Goal: Task Accomplishment & Management: Use online tool/utility

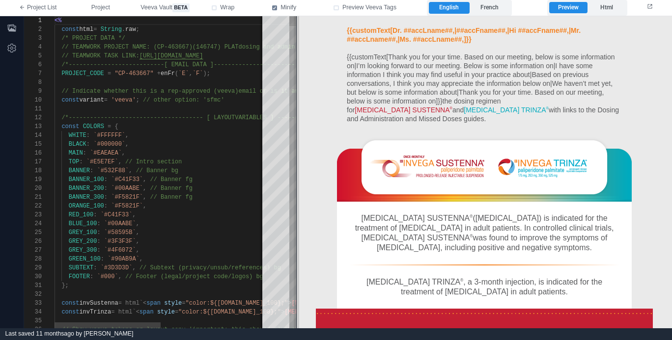
drag, startPoint x: 354, startPoint y: 192, endPoint x: 298, endPoint y: 190, distance: 56.0
click at [296, 190] on span at bounding box center [296, 172] width 5 height 312
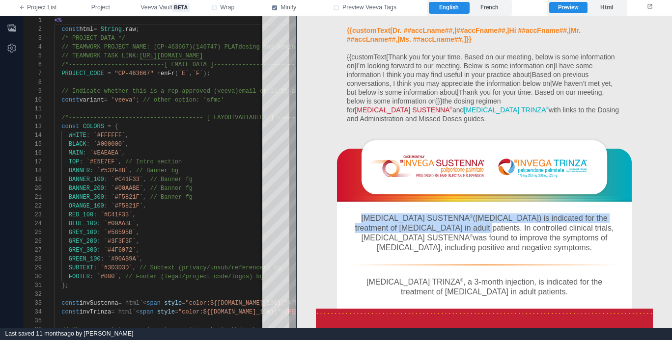
drag, startPoint x: 442, startPoint y: 221, endPoint x: 404, endPoint y: 198, distance: 44.7
click at [404, 201] on td "INVEGA SUSTENNA ® (paliperidone palmitate) is indicated for the treatment of sc…" at bounding box center [484, 232] width 295 height 63
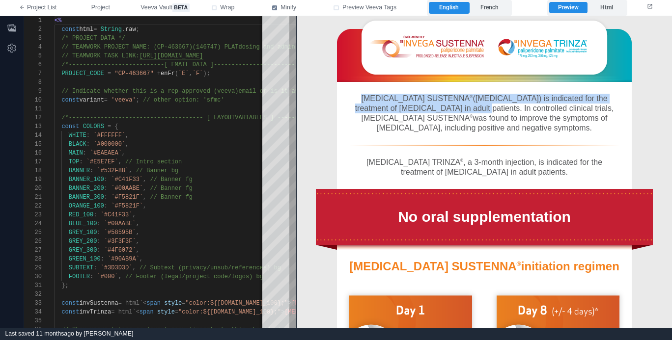
scroll to position [172, 0]
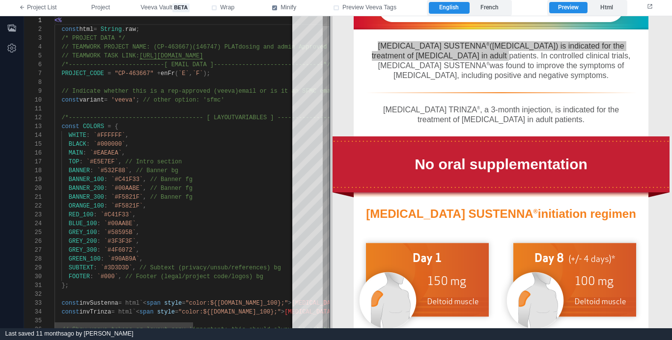
drag, startPoint x: 296, startPoint y: 148, endPoint x: 330, endPoint y: 148, distance: 33.4
click at [330, 148] on span at bounding box center [329, 172] width 5 height 312
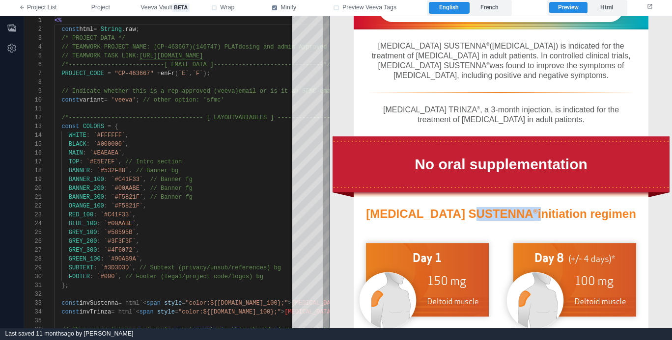
drag, startPoint x: 511, startPoint y: 211, endPoint x: 447, endPoint y: 211, distance: 63.8
click at [447, 211] on div "INVEGA SUSTENNA ® initiation regimen" at bounding box center [500, 214] width 275 height 14
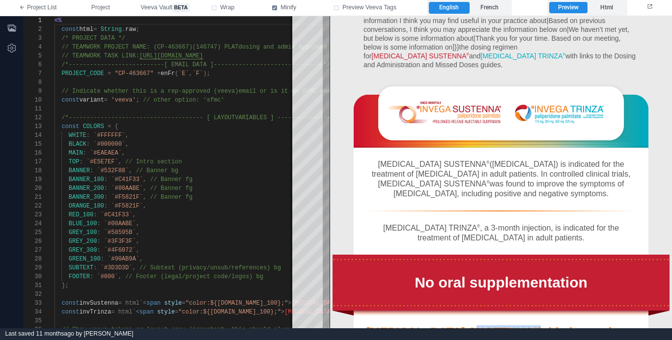
scroll to position [75, 0]
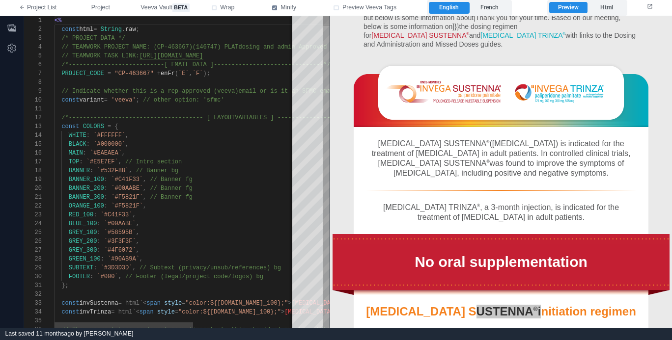
click at [242, 128] on div "const COLORS = {" at bounding box center [264, 126] width 419 height 9
type textarea "**********"
click at [92, 7] on span "Project" at bounding box center [100, 7] width 19 height 9
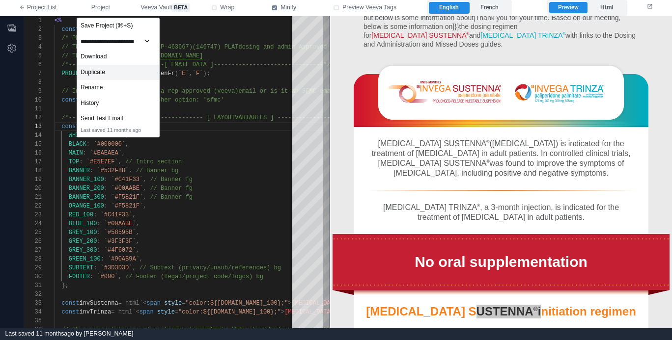
click at [97, 73] on div "Duplicate" at bounding box center [118, 73] width 82 height 16
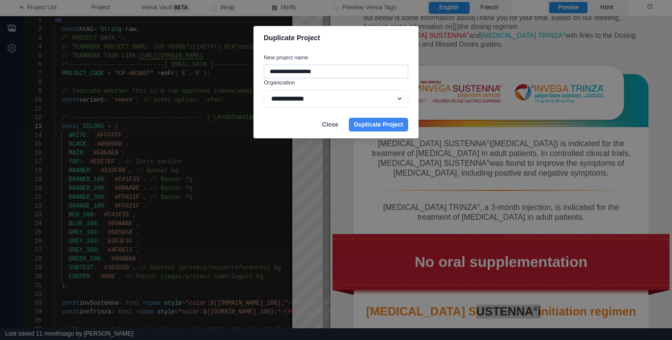
click at [331, 72] on input "**********" at bounding box center [336, 72] width 144 height 14
paste input
type input "*********"
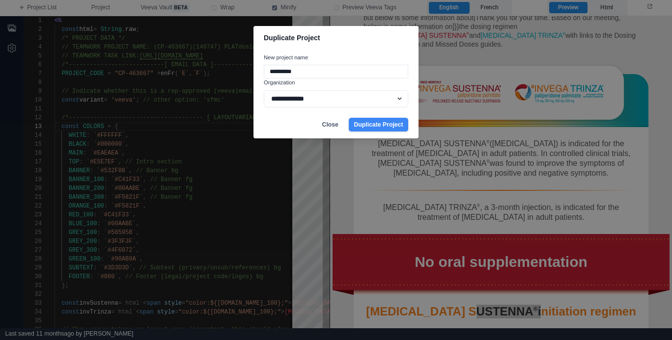
click at [365, 123] on button "Duplicate Project" at bounding box center [378, 125] width 59 height 14
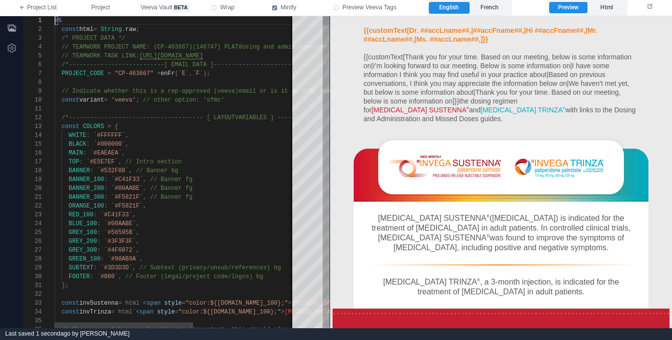
click at [254, 99] on div "const variant = 'veeva' ; // other option: 'sfmc'" at bounding box center [264, 100] width 419 height 9
click at [236, 38] on div "/* PROJECT DATA */" at bounding box center [264, 38] width 419 height 9
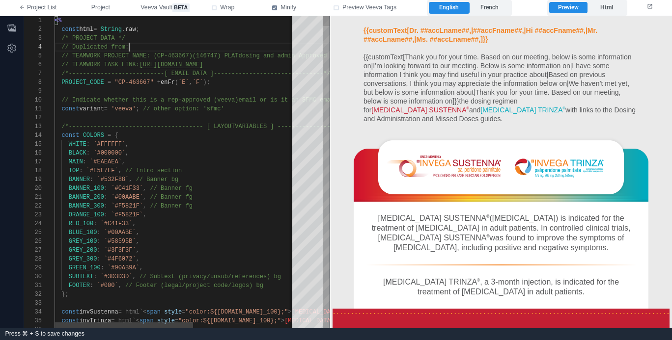
paste textarea "**********"
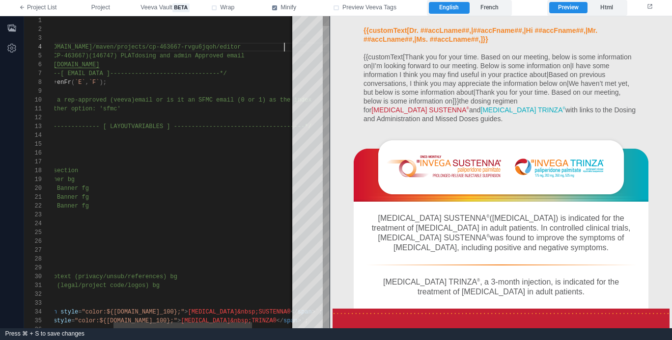
scroll to position [27, 333]
click at [267, 60] on div "// TEAMWORK TASK LINK: [URL][DOMAIN_NAME]" at bounding box center [160, 64] width 419 height 9
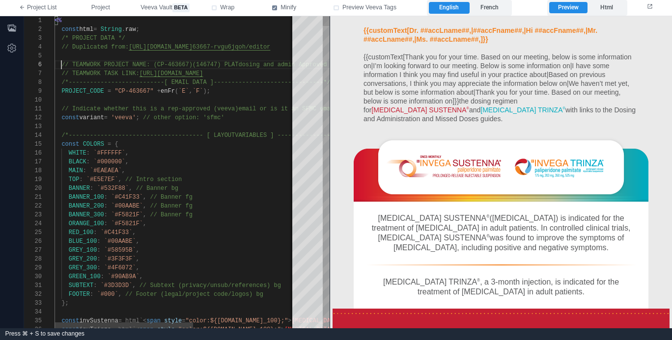
scroll to position [44, 298]
paste textarea "**********"
click at [139, 74] on span "// TEAMWORK TASK LINK:" at bounding box center [100, 73] width 78 height 7
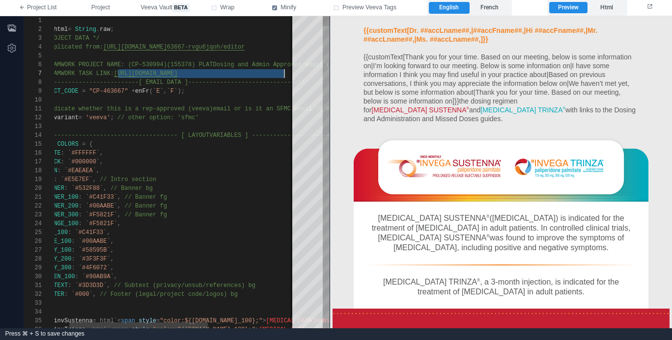
scroll to position [53, 255]
paste textarea "Editor content;Press Alt+F1 for Accessibility Options."
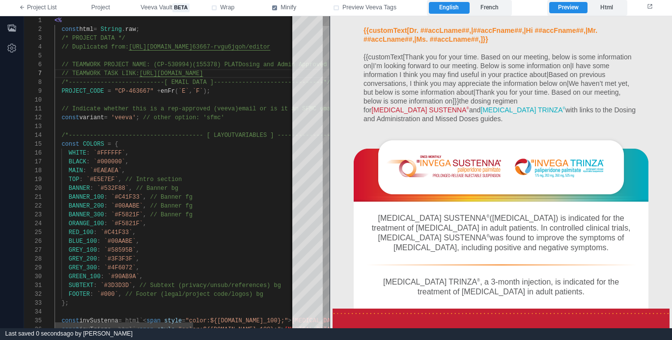
click at [166, 155] on div "WHITE : `#FFFFFF` ," at bounding box center [264, 153] width 419 height 9
click at [139, 93] on div "1 2 3 6 7 8 9 10 11 12 13 14 15 16 17 18 19 20 21 22 23 24 25 26 27 28 29 30 31…" at bounding box center [176, 172] width 305 height 312
paste textarea "Editor content;Press Alt+F1 for Accessibility Options."
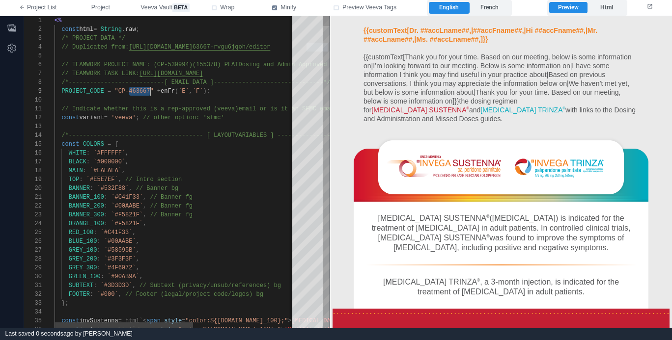
type textarea "**********"
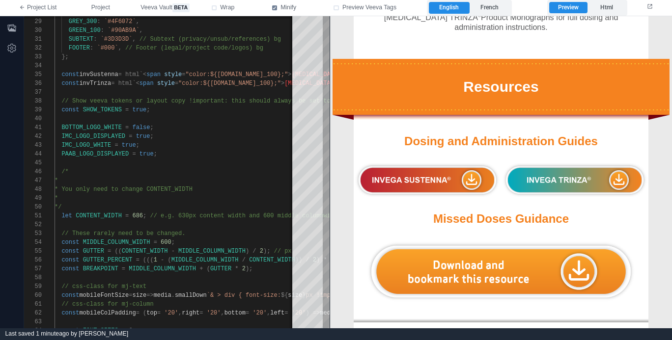
scroll to position [2013, 0]
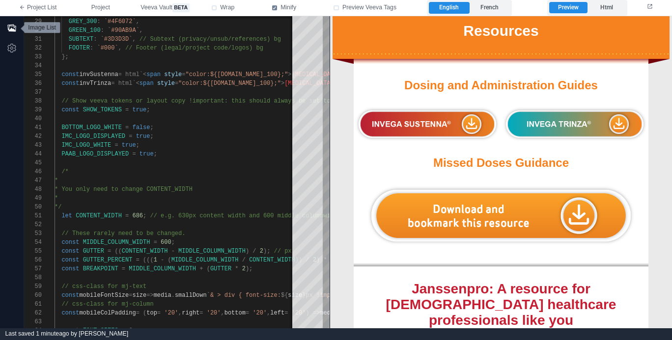
click at [13, 28] on icon "button" at bounding box center [11, 27] width 8 height 7
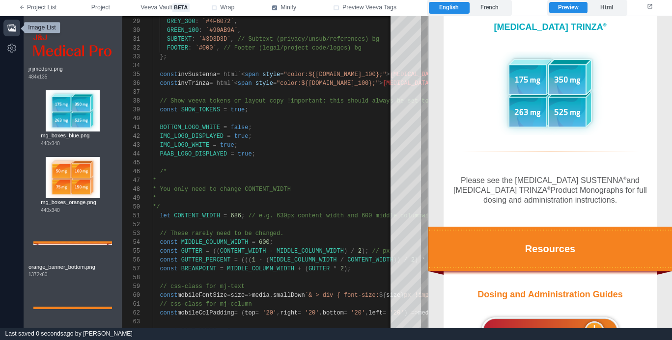
scroll to position [2656, 0]
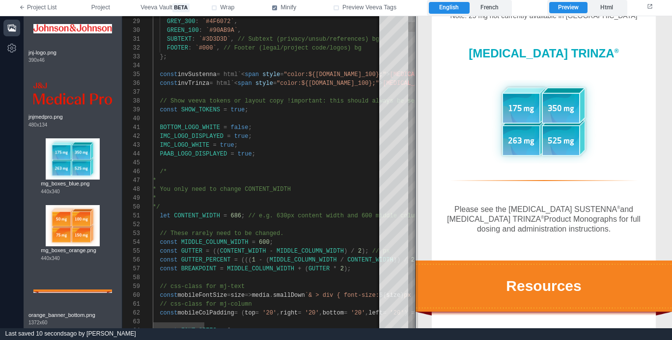
drag, startPoint x: 427, startPoint y: 203, endPoint x: 415, endPoint y: 219, distance: 19.8
click at [415, 219] on span at bounding box center [415, 172] width 5 height 312
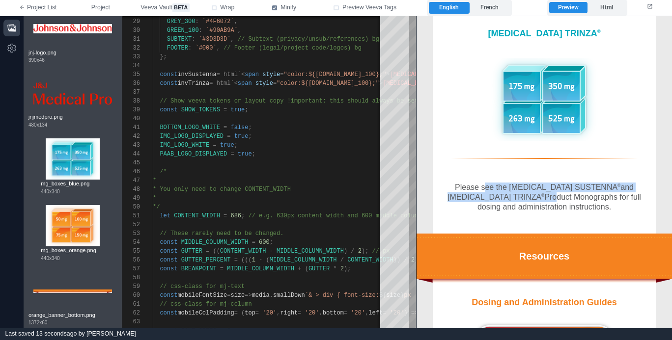
drag, startPoint x: 502, startPoint y: 136, endPoint x: 521, endPoint y: 151, distance: 24.5
click at [521, 182] on div "Please see the [MEDICAL_DATA] ® and [MEDICAL_DATA] ® Product Monographs for ful…" at bounding box center [544, 196] width 204 height 29
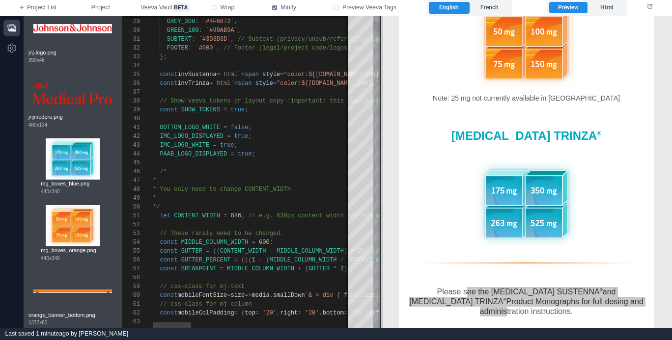
scroll to position [2083, 0]
drag, startPoint x: 415, startPoint y: 165, endPoint x: 40, endPoint y: 184, distance: 375.7
click at [379, 172] on span at bounding box center [379, 172] width 5 height 312
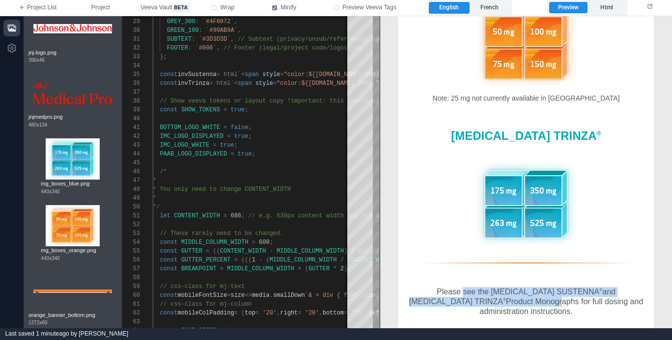
drag, startPoint x: 446, startPoint y: 219, endPoint x: 464, endPoint y: 228, distance: 20.4
click at [464, 287] on div "Please see the [MEDICAL_DATA] ® and [MEDICAL_DATA] ® Product Monographs for ful…" at bounding box center [526, 301] width 236 height 29
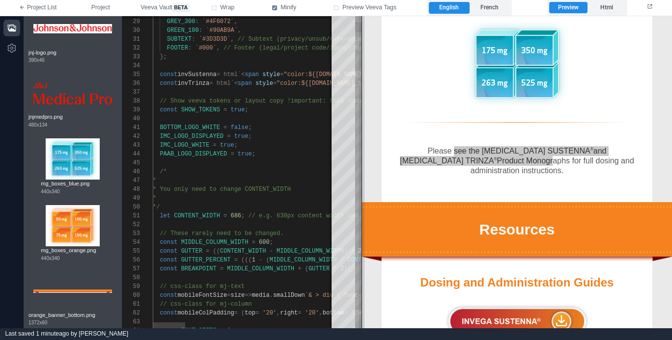
scroll to position [2177, 0]
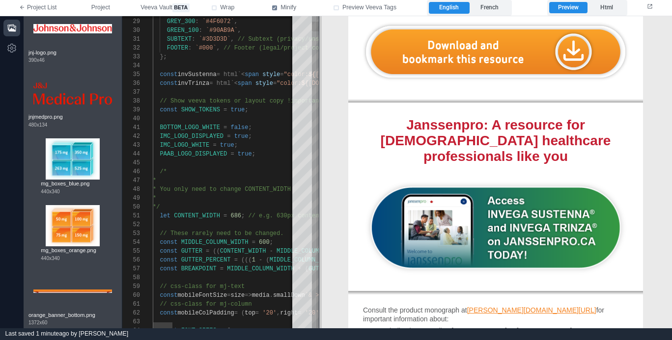
drag, startPoint x: 382, startPoint y: 171, endPoint x: 321, endPoint y: 175, distance: 61.0
click at [321, 175] on span at bounding box center [318, 172] width 5 height 312
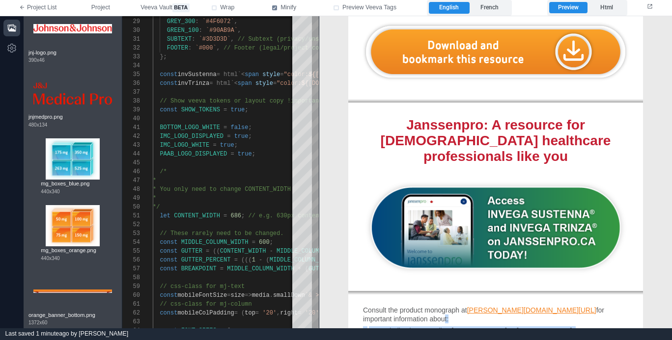
drag, startPoint x: 409, startPoint y: 204, endPoint x: 417, endPoint y: 245, distance: 41.6
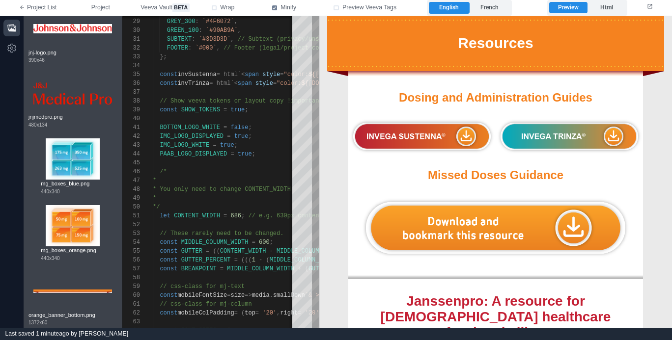
scroll to position [1972, 0]
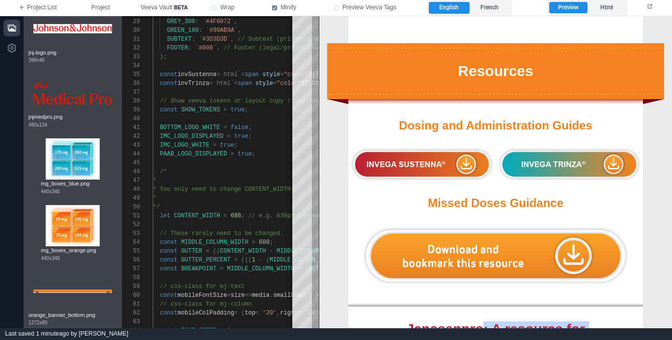
drag, startPoint x: 505, startPoint y: 240, endPoint x: 447, endPoint y: 225, distance: 59.8
click at [447, 321] on div "Janssenpro: A resource for [DEMOGRAPHIC_DATA] healthcare professionals like you" at bounding box center [495, 344] width 275 height 47
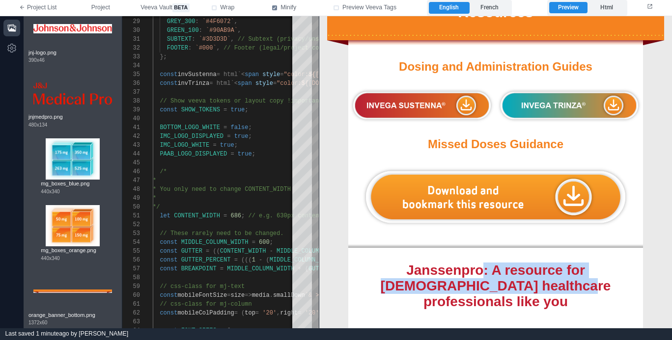
scroll to position [2032, 0]
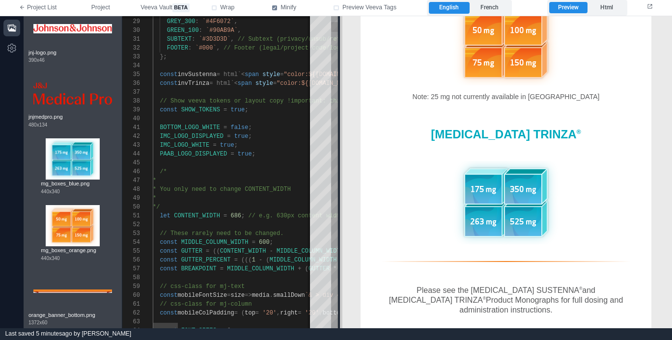
drag, startPoint x: 320, startPoint y: 194, endPoint x: 341, endPoint y: 193, distance: 21.1
click at [341, 193] on span at bounding box center [339, 172] width 5 height 312
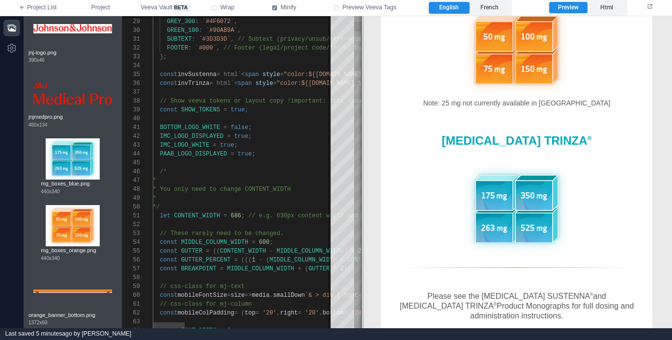
drag, startPoint x: 341, startPoint y: 193, endPoint x: 363, endPoint y: 193, distance: 21.6
click at [363, 193] on span at bounding box center [361, 172] width 5 height 312
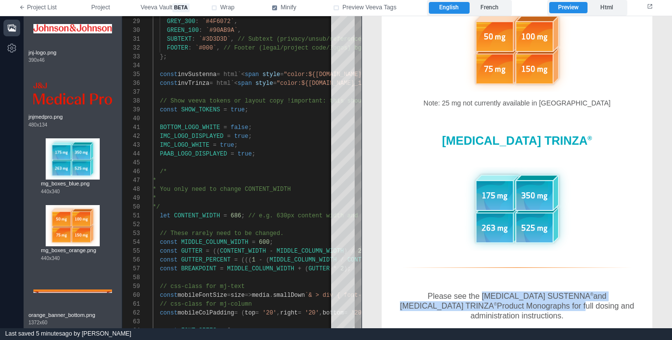
drag, startPoint x: 471, startPoint y: 249, endPoint x: 448, endPoint y: 237, distance: 26.4
click at [448, 291] on div "Please see the [MEDICAL_DATA] ® and [MEDICAL_DATA] ® Product Monographs for ful…" at bounding box center [516, 305] width 251 height 29
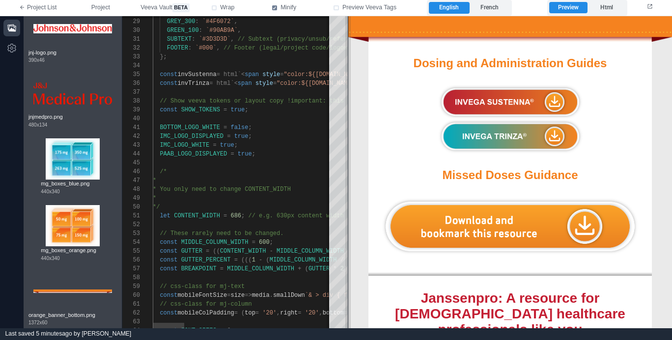
scroll to position [2402, 0]
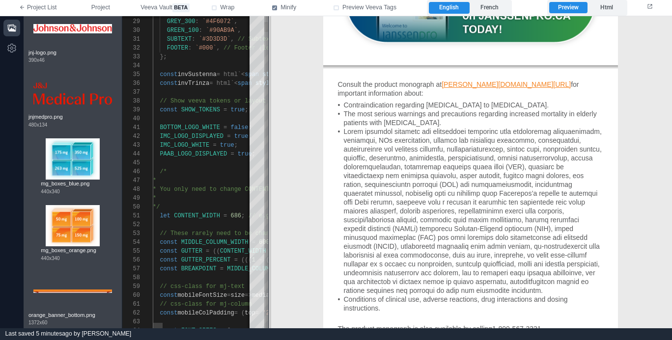
drag, startPoint x: 364, startPoint y: 190, endPoint x: 271, endPoint y: 192, distance: 92.8
click at [271, 192] on span at bounding box center [268, 172] width 5 height 312
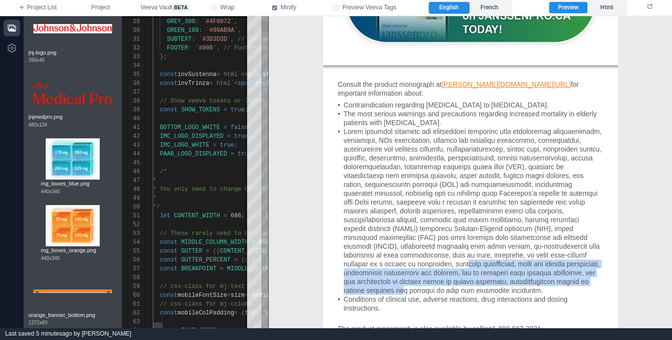
drag, startPoint x: 397, startPoint y: 144, endPoint x: 400, endPoint y: 171, distance: 27.2
click at [400, 171] on div at bounding box center [473, 211] width 259 height 168
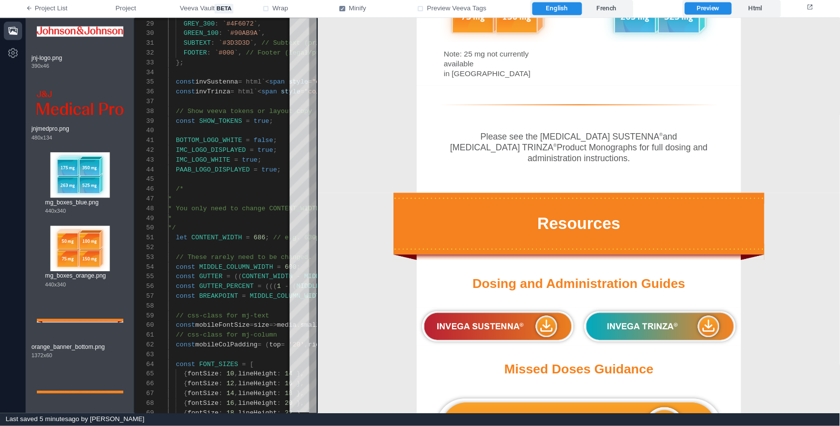
scroll to position [71, 96]
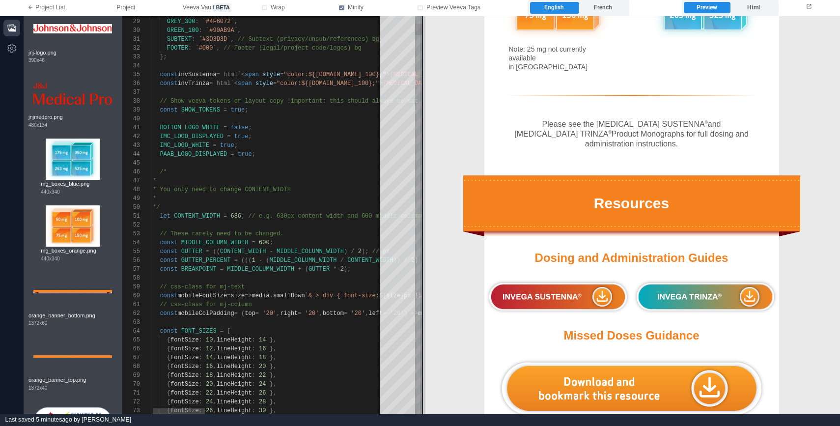
drag, startPoint x: 306, startPoint y: 228, endPoint x: 423, endPoint y: 232, distance: 117.5
click at [423, 232] on span at bounding box center [422, 215] width 5 height 398
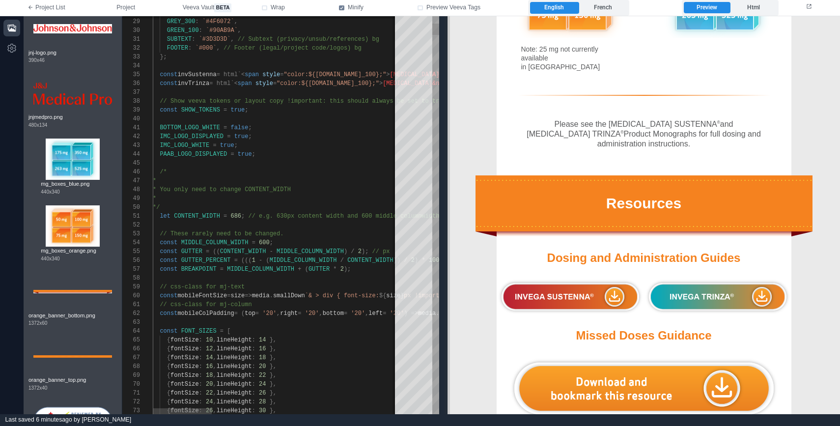
drag, startPoint x: 423, startPoint y: 239, endPoint x: 456, endPoint y: 240, distance: 32.9
click at [450, 240] on span at bounding box center [446, 215] width 5 height 398
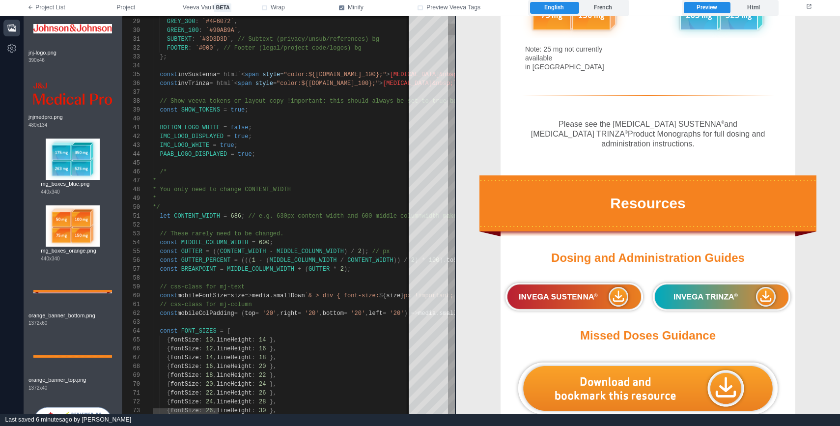
scroll to position [9, 217]
click at [344, 316] on span "bottom" at bounding box center [333, 313] width 21 height 7
drag, startPoint x: 686, startPoint y: 360, endPoint x: 634, endPoint y: 353, distance: 52.6
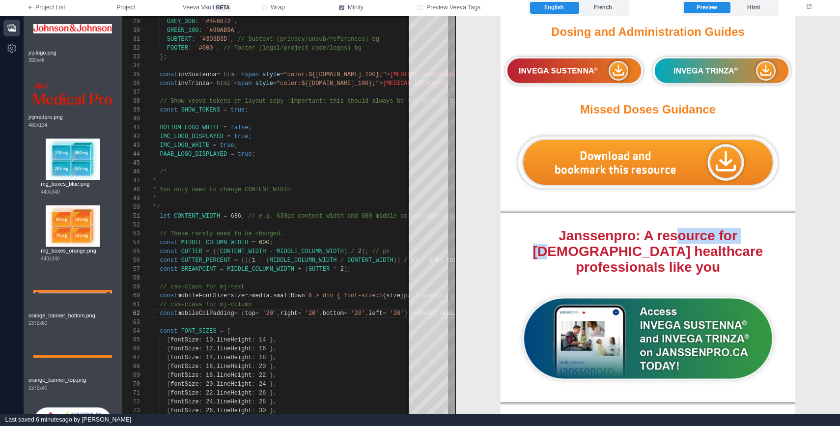
scroll to position [2068, 0]
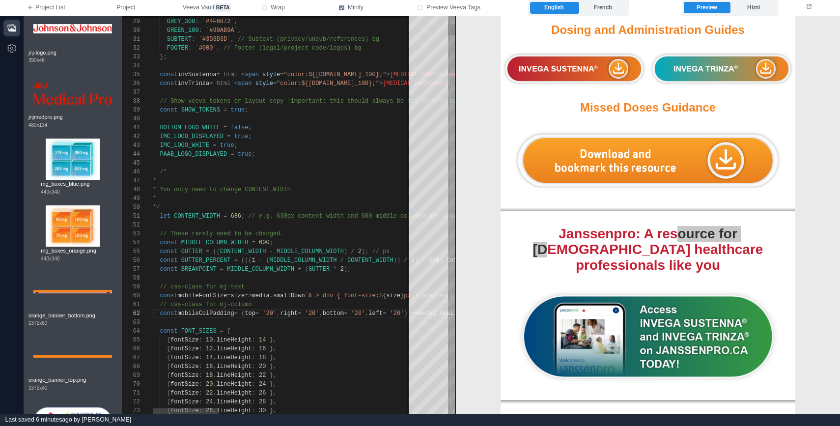
click at [310, 206] on div "*/" at bounding box center [662, 207] width 1019 height 9
type textarea "**********"
type textarea "*"
type textarea "**********"
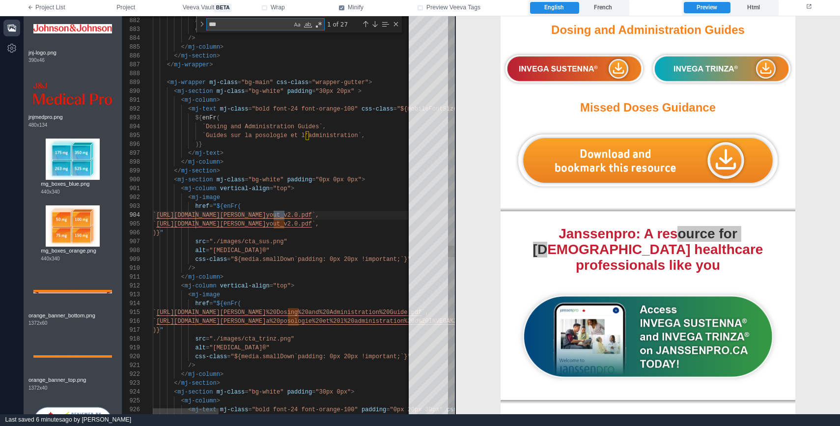
scroll to position [88, 131]
type textarea "*******"
type textarea "**********"
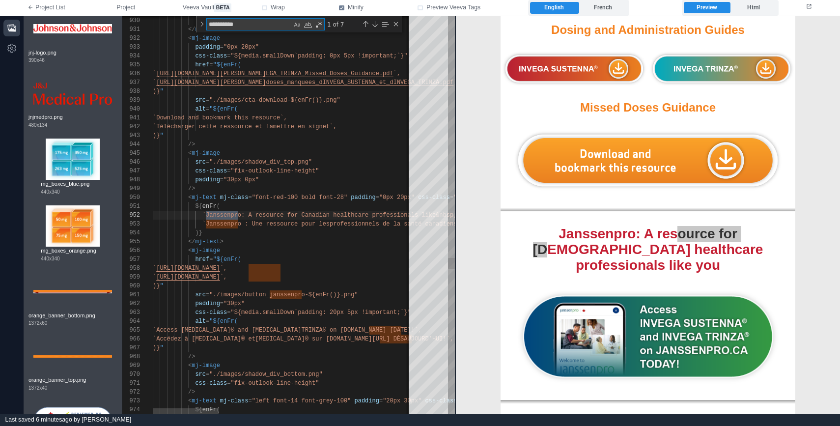
scroll to position [88, 89]
type textarea "**********"
click at [302, 244] on div "</ mj-text >" at bounding box center [662, 241] width 1019 height 9
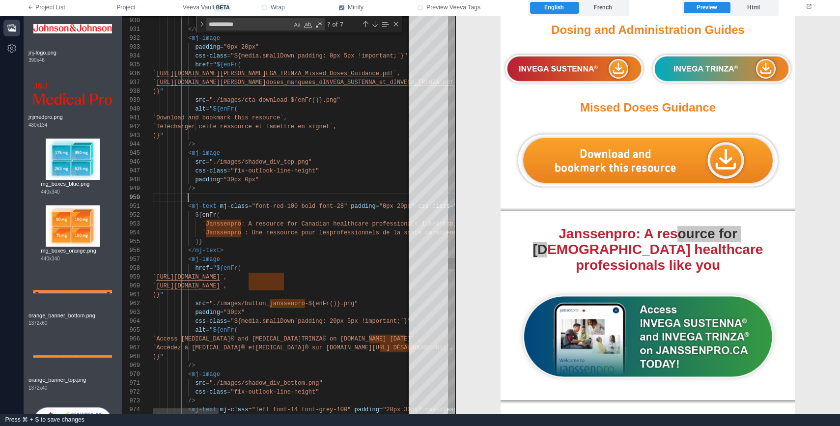
paste textarea "**********"
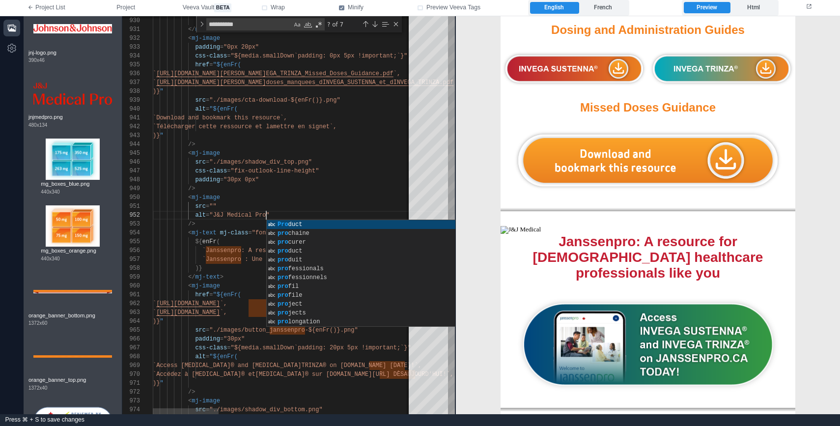
scroll to position [9, 113]
click at [232, 203] on div "src = """ at bounding box center [662, 206] width 1019 height 9
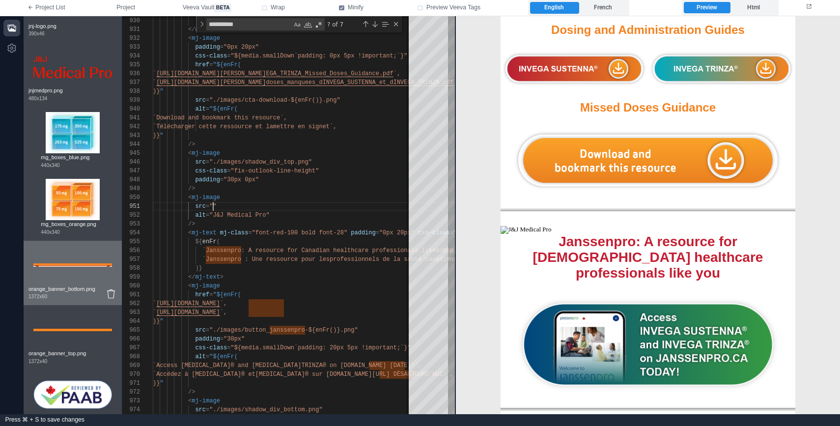
scroll to position [2648, 0]
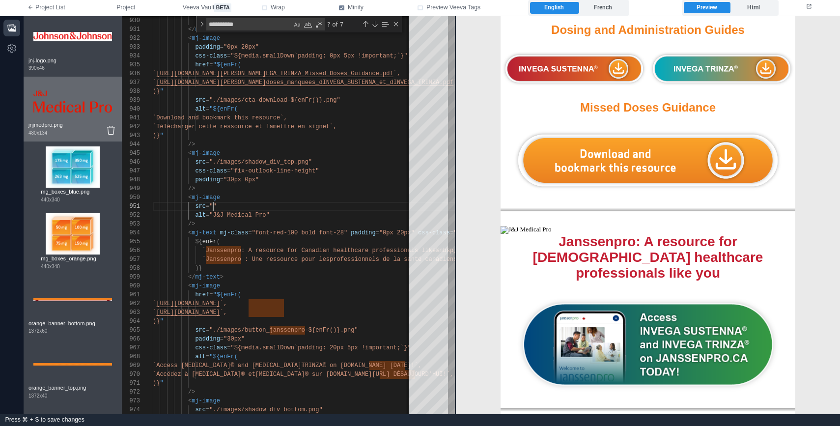
click at [61, 121] on img at bounding box center [72, 101] width 79 height 39
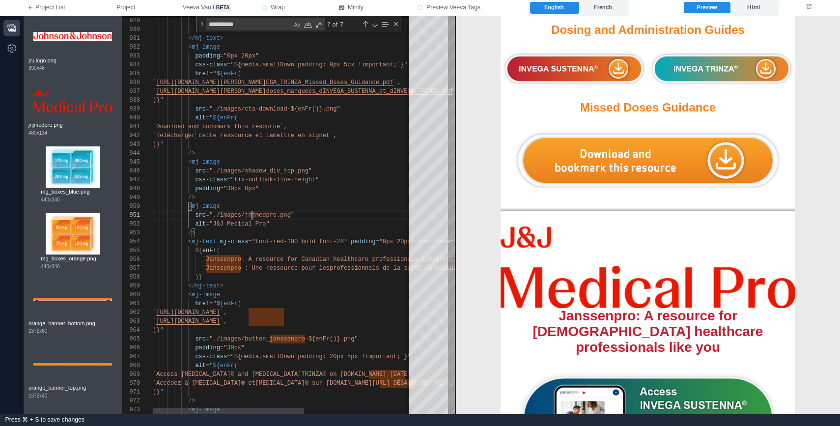
scroll to position [0, 99]
click at [231, 207] on div "< mj-image" at bounding box center [374, 206] width 443 height 9
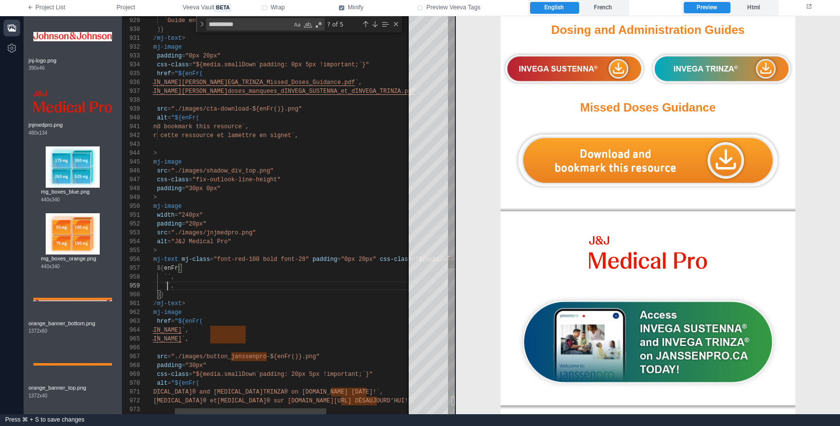
scroll to position [71, 53]
paste textarea "**********"
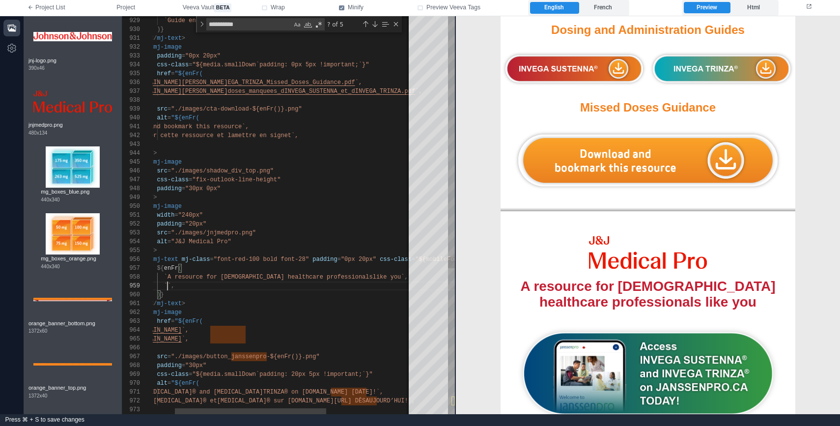
paste textarea "**********"
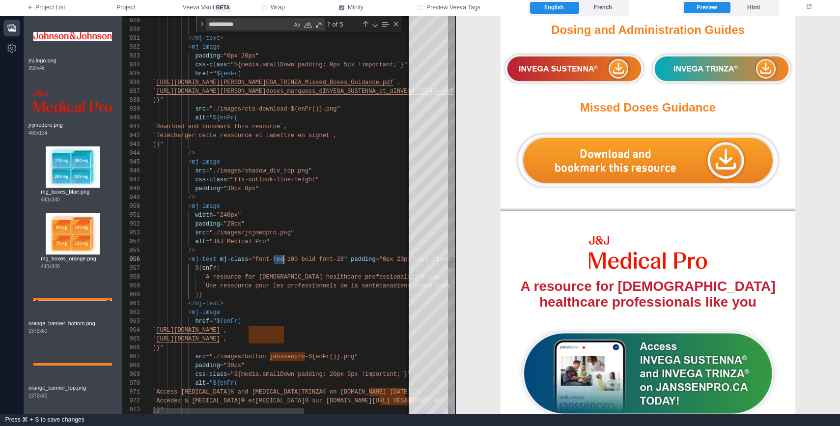
drag, startPoint x: 273, startPoint y: 259, endPoint x: 284, endPoint y: 259, distance: 11.3
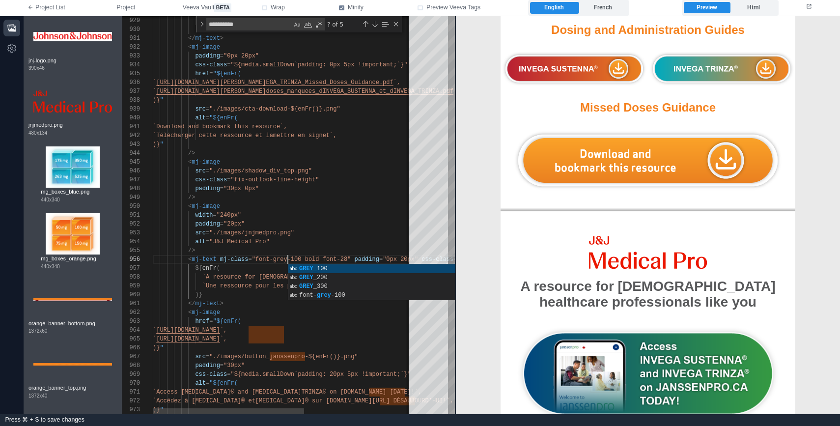
scroll to position [44, 160]
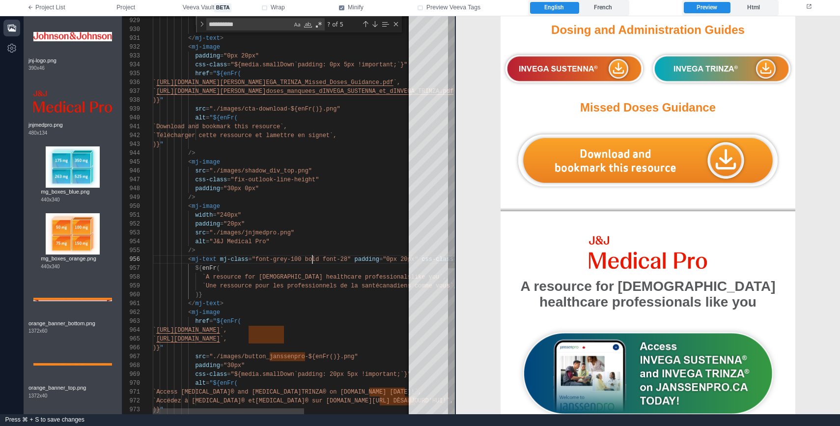
click at [348, 259] on span ""font-grey-100 bold font-28"" at bounding box center [301, 259] width 99 height 7
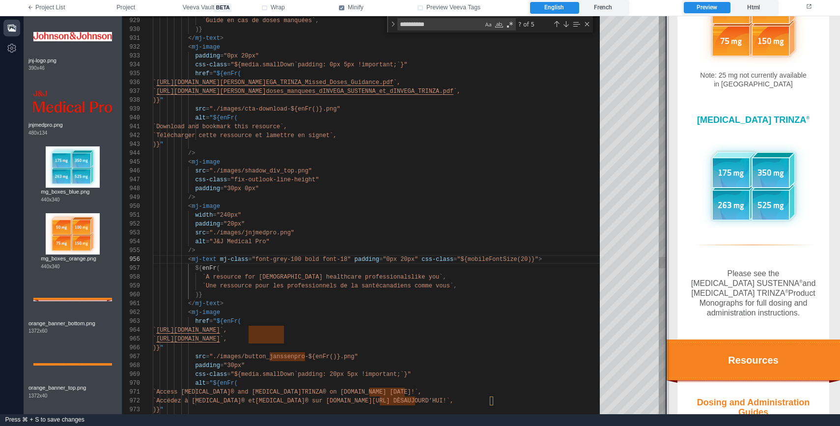
scroll to position [2068, 0]
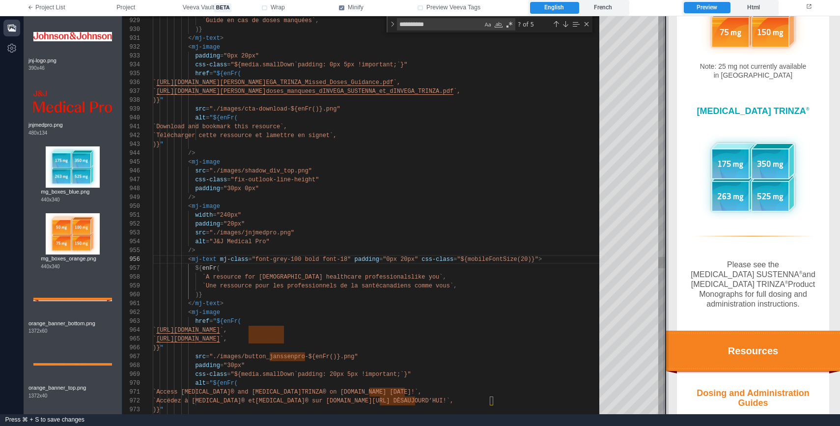
drag, startPoint x: 455, startPoint y: 267, endPoint x: 665, endPoint y: 263, distance: 210.2
click at [665, 263] on span at bounding box center [665, 215] width 5 height 398
drag, startPoint x: 725, startPoint y: 231, endPoint x: 730, endPoint y: 257, distance: 27.1
click at [671, 259] on div "Please see the [MEDICAL_DATA] ® and [MEDICAL_DATA] ® Product Monographs for ful…" at bounding box center [752, 283] width 133 height 49
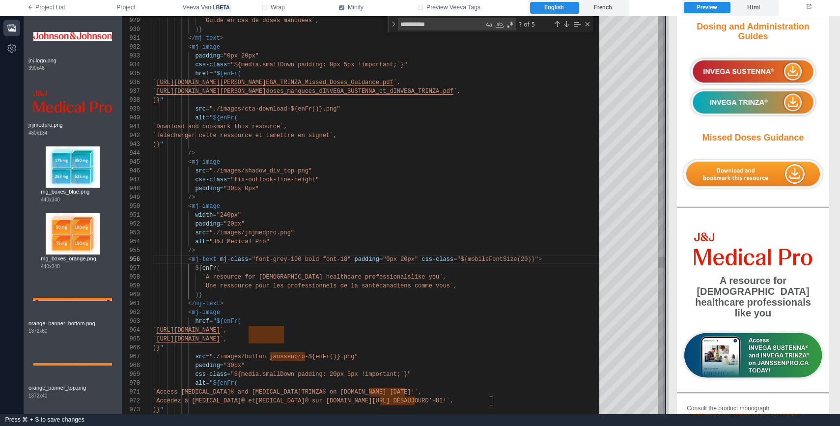
scroll to position [2435, 0]
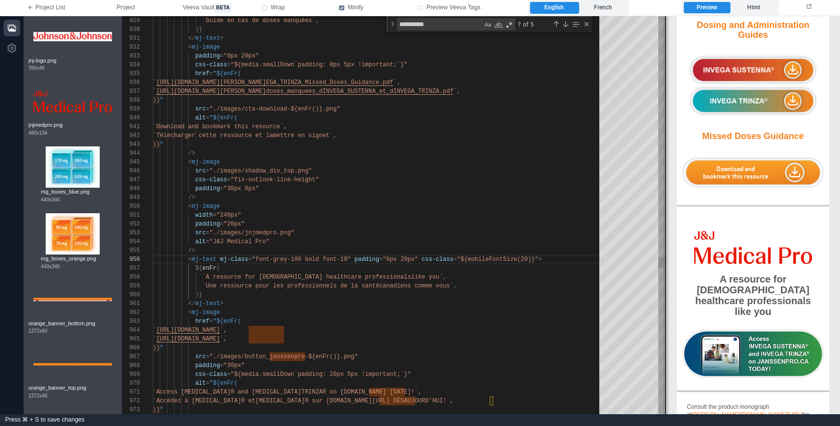
drag, startPoint x: 663, startPoint y: 252, endPoint x: 663, endPoint y: 260, distance: 8.3
click at [663, 260] on span at bounding box center [665, 215] width 5 height 398
click at [411, 277] on span "like you`" at bounding box center [427, 277] width 32 height 7
click at [531, 264] on div "${ enFr (" at bounding box center [379, 268] width 453 height 9
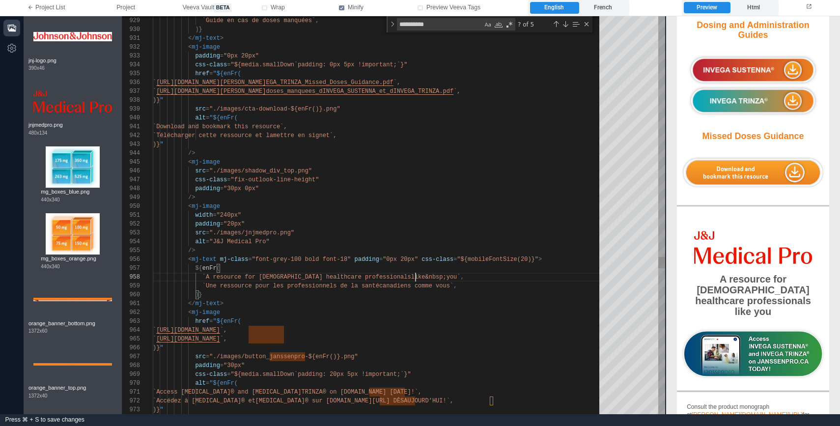
scroll to position [44, 380]
click at [422, 257] on div "929 930 931 932 933 934 935 936 937 938 939 940 941 942 943 944 945 946 947 948…" at bounding box center [393, 215] width 543 height 398
click at [226, 297] on div ")}" at bounding box center [379, 294] width 453 height 9
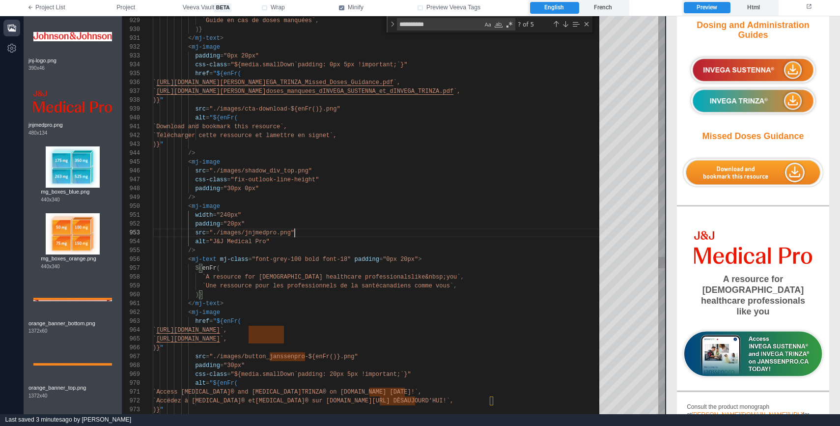
click at [320, 237] on div "alt = "J&J Medical Pro"" at bounding box center [379, 241] width 453 height 9
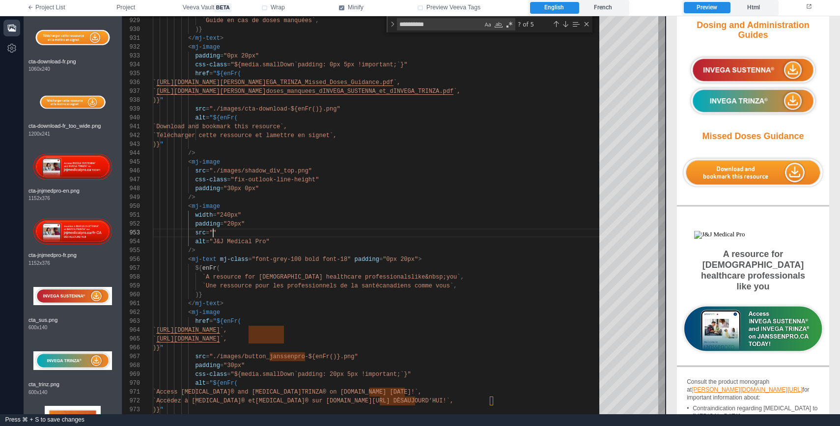
scroll to position [1358, 0]
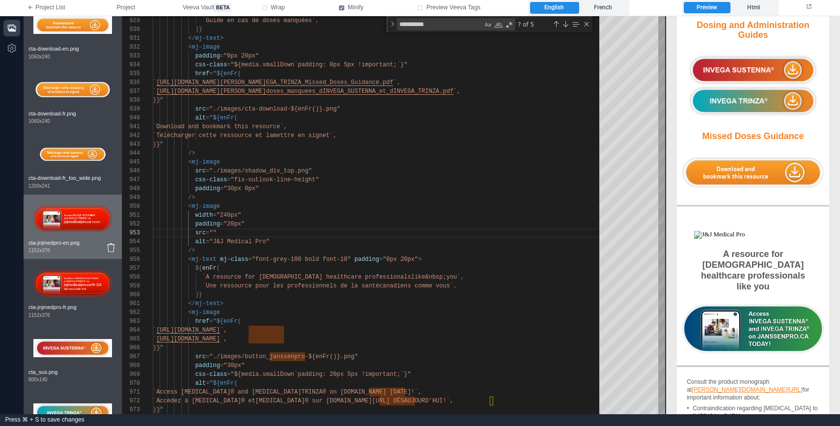
click at [70, 239] on img at bounding box center [72, 218] width 79 height 39
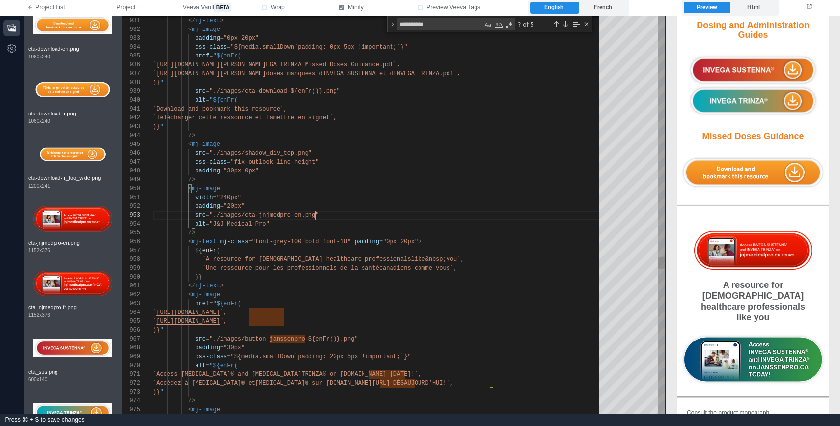
click at [327, 212] on div "src = "./images/cta-jnjmedpro-en.png"" at bounding box center [379, 215] width 453 height 9
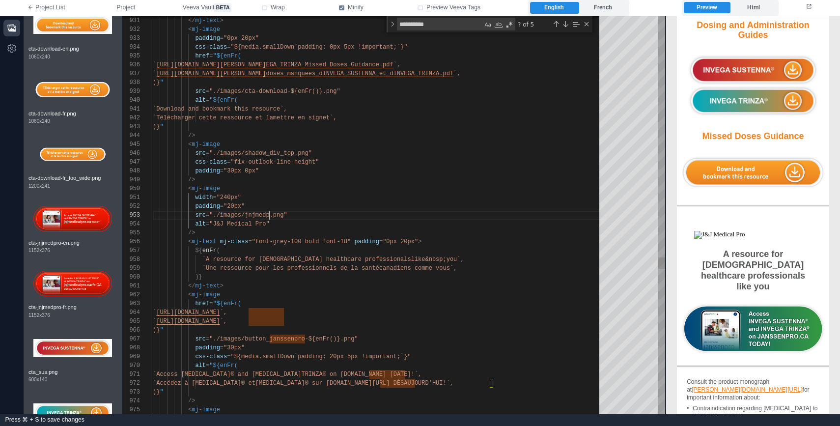
scroll to position [18, 124]
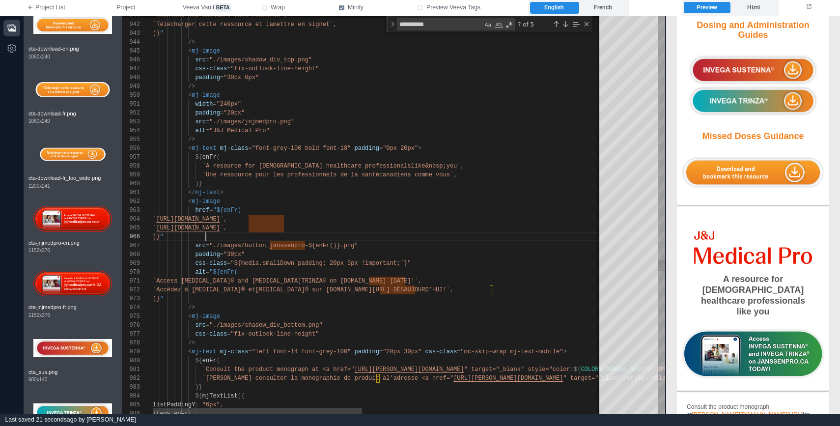
click at [353, 236] on div ")} "" at bounding box center [635, 236] width 965 height 9
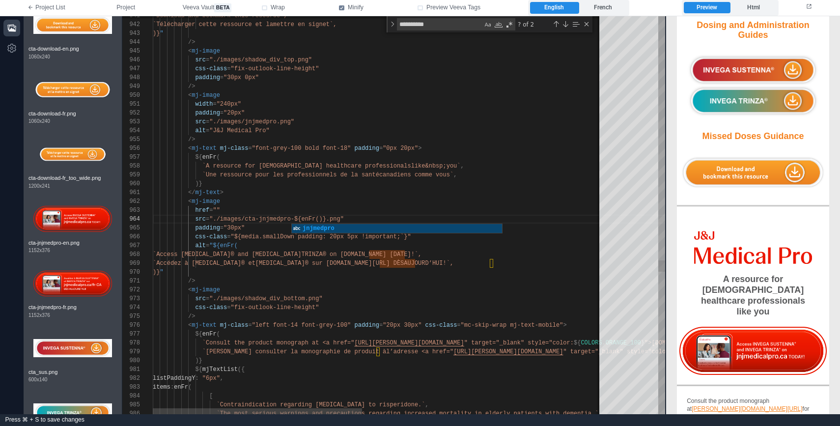
scroll to position [35, 92]
click at [257, 230] on div "padding = "30px"" at bounding box center [635, 227] width 965 height 9
click at [273, 213] on div "href = """ at bounding box center [635, 210] width 965 height 9
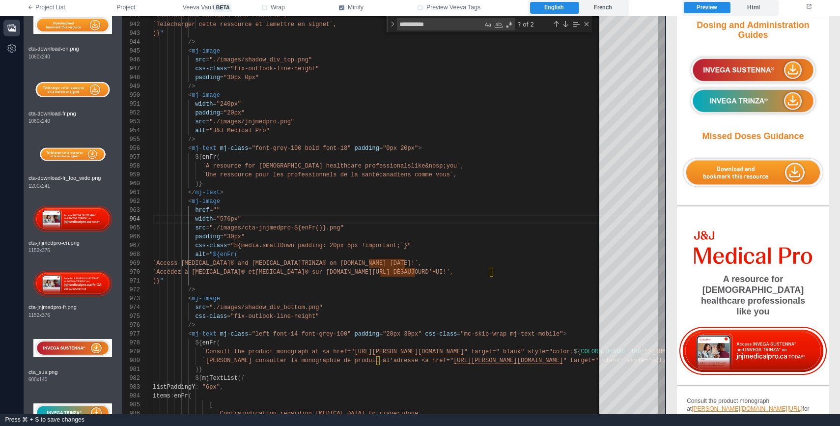
scroll to position [2283, 0]
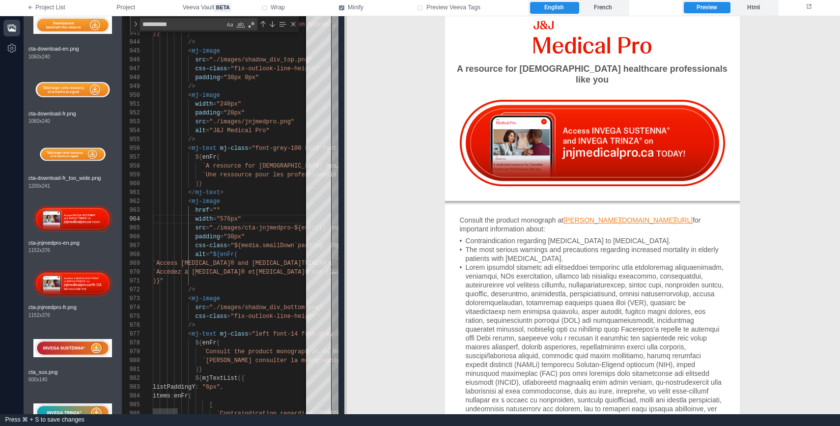
drag, startPoint x: 663, startPoint y: 215, endPoint x: 348, endPoint y: 223, distance: 315.9
click at [347, 223] on span at bounding box center [343, 215] width 5 height 398
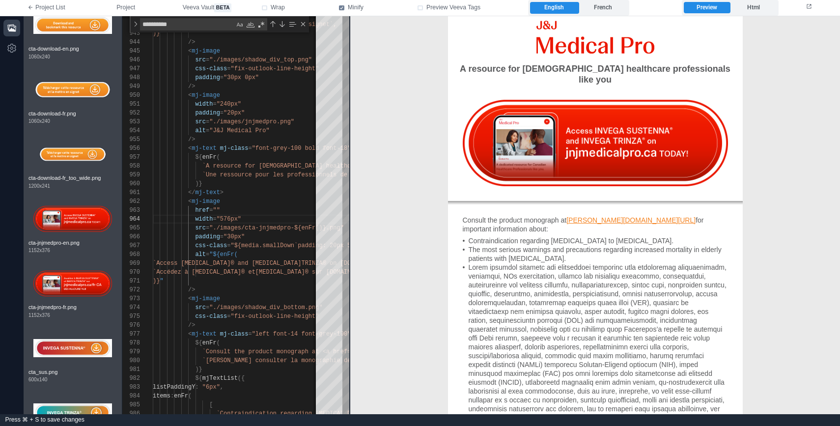
drag, startPoint x: 519, startPoint y: 204, endPoint x: 524, endPoint y: 242, distance: 37.7
click at [522, 262] on div at bounding box center [597, 346] width 259 height 168
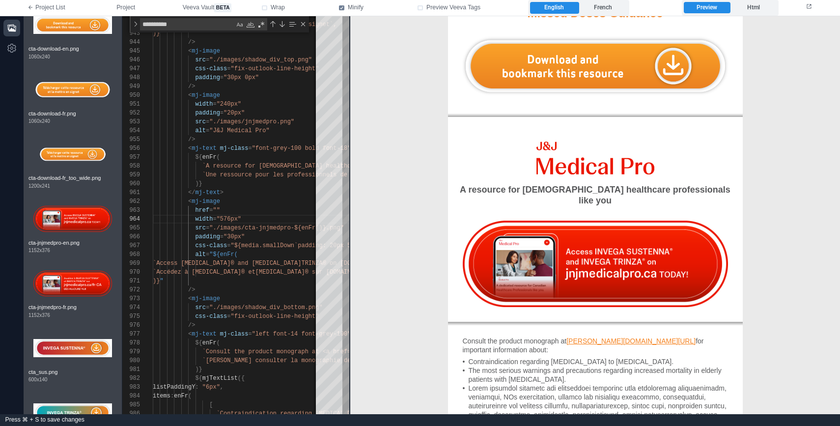
scroll to position [2099, 0]
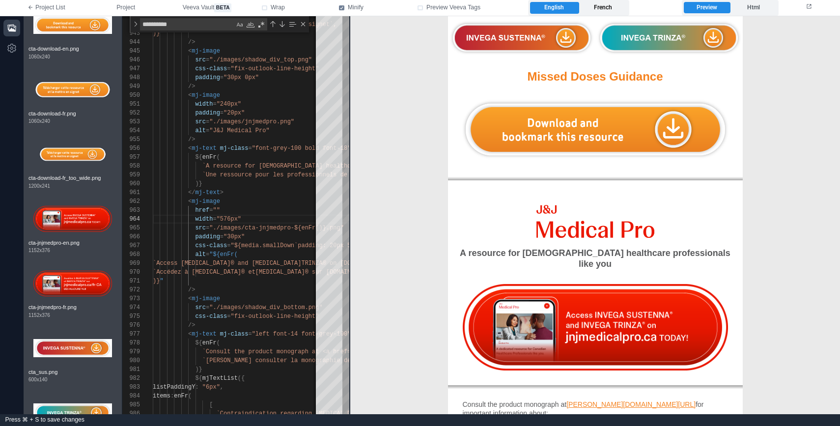
click at [610, 8] on label "French" at bounding box center [603, 8] width 49 height 12
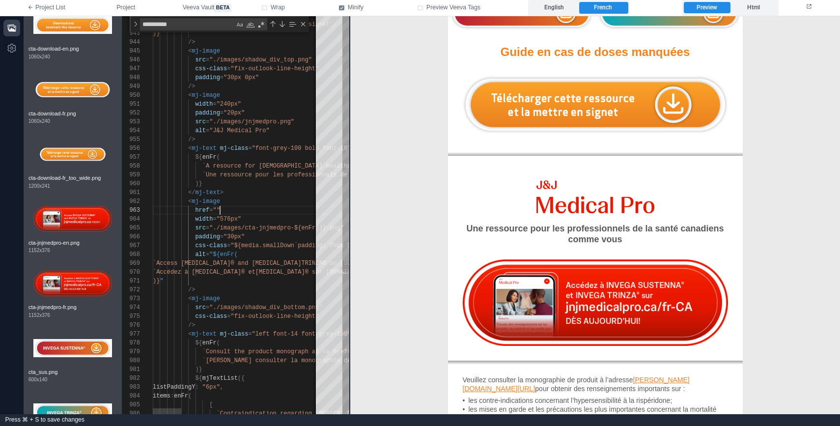
scroll to position [18, 67]
click at [245, 207] on div "href = """ at bounding box center [635, 210] width 965 height 9
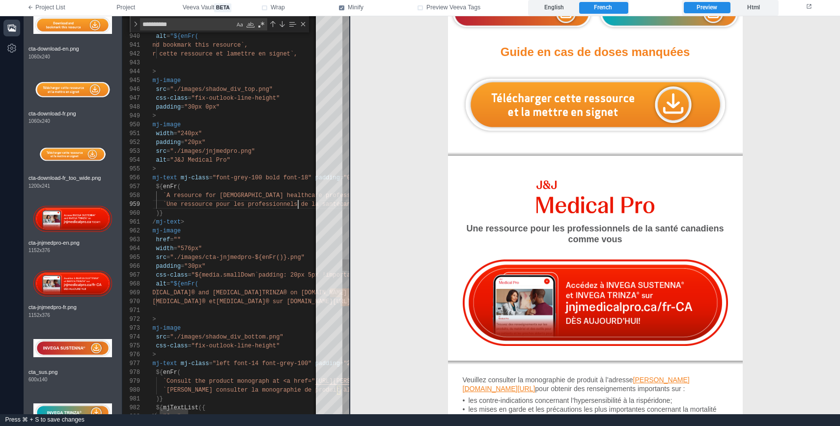
click at [298, 203] on div "941 942 943 944 945 946 947 948 949 950 951 952 953 954 955 956 957 958 959 960…" at bounding box center [235, 215] width 227 height 398
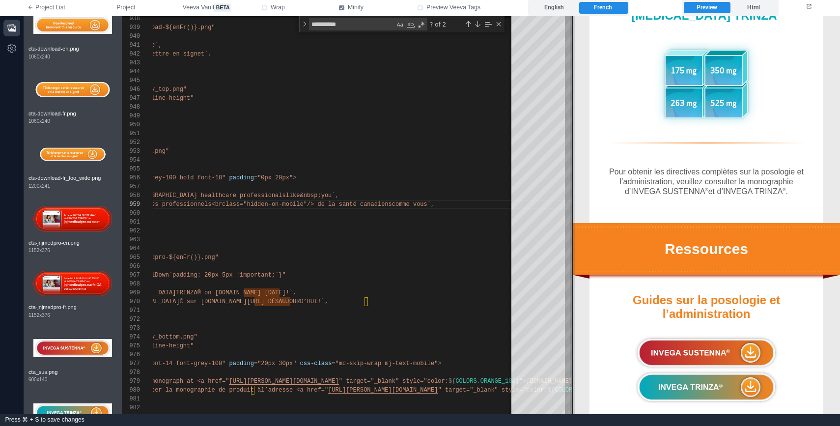
scroll to position [2318, 0]
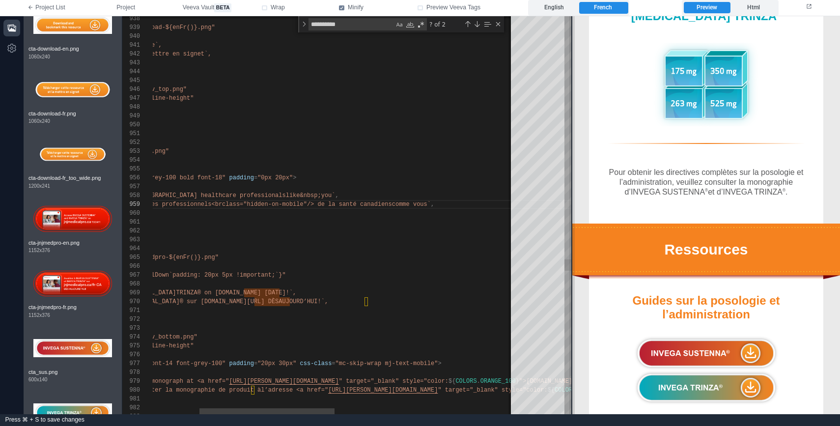
drag, startPoint x: 350, startPoint y: 223, endPoint x: 572, endPoint y: 226, distance: 222.0
click at [572, 226] on span at bounding box center [571, 215] width 5 height 398
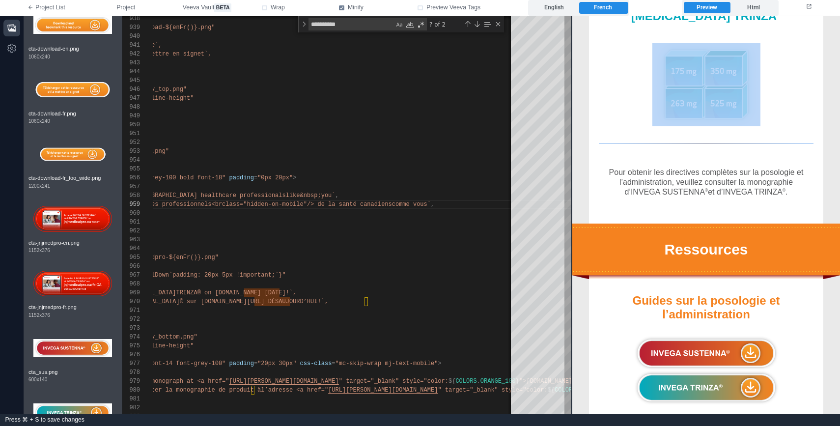
drag, startPoint x: 668, startPoint y: 141, endPoint x: 669, endPoint y: 90, distance: 51.1
click at [669, 90] on td "[MEDICAL_DATA] ® Remarque : La dose de 25 mg n’est pas commercialisée au [GEOGR…" at bounding box center [706, 21] width 268 height 401
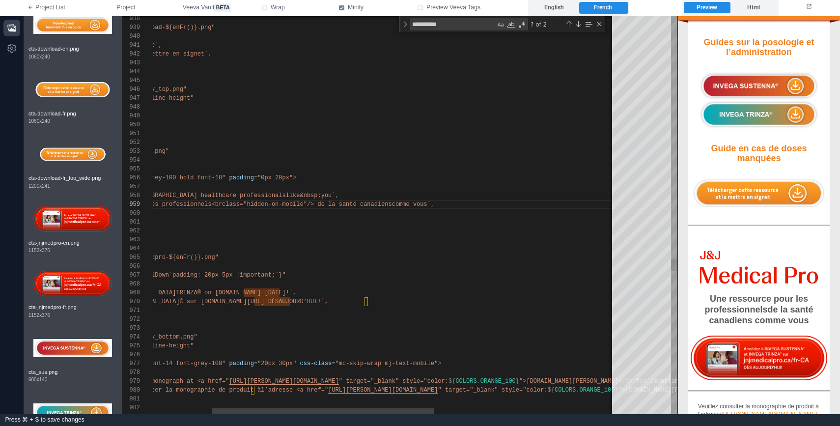
scroll to position [2508, 0]
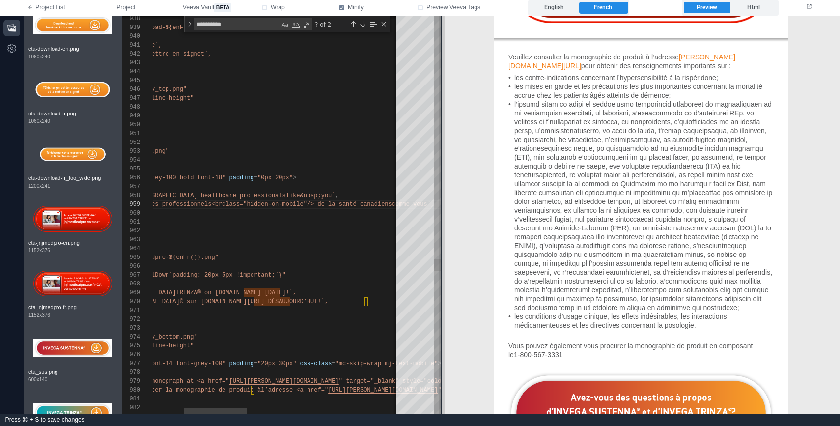
drag, startPoint x: 570, startPoint y: 235, endPoint x: 440, endPoint y: 249, distance: 130.4
click at [440, 249] on span at bounding box center [441, 215] width 5 height 398
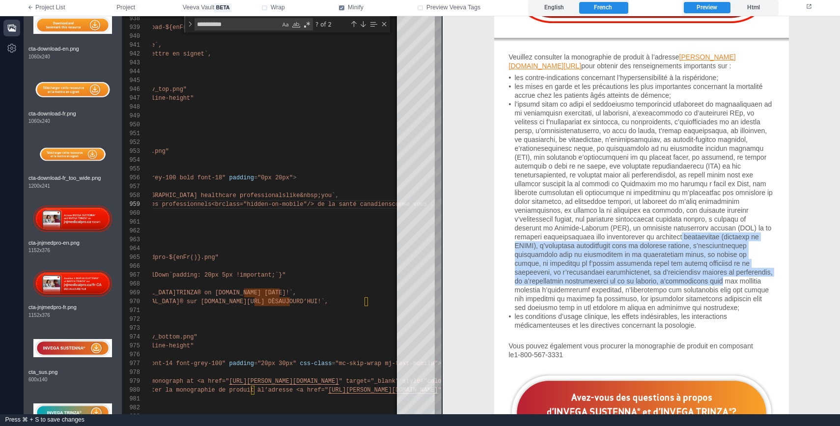
drag, startPoint x: 594, startPoint y: 161, endPoint x: 609, endPoint y: 197, distance: 39.2
click at [609, 197] on div at bounding box center [643, 205] width 259 height 212
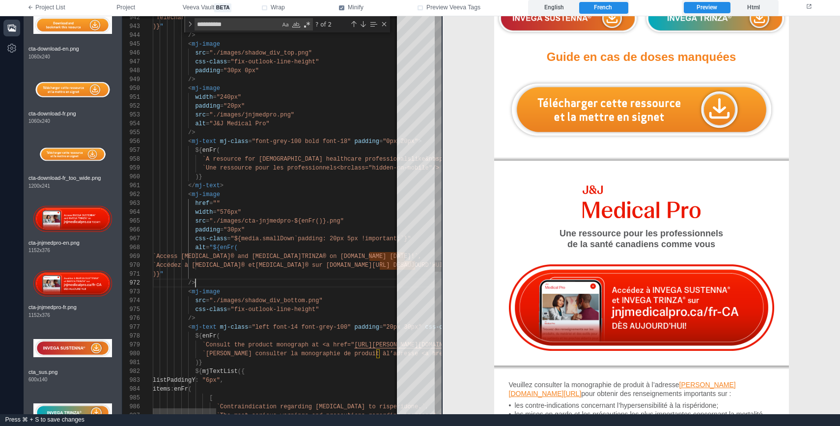
scroll to position [9, 43]
click at [275, 282] on div "/>" at bounding box center [635, 282] width 965 height 9
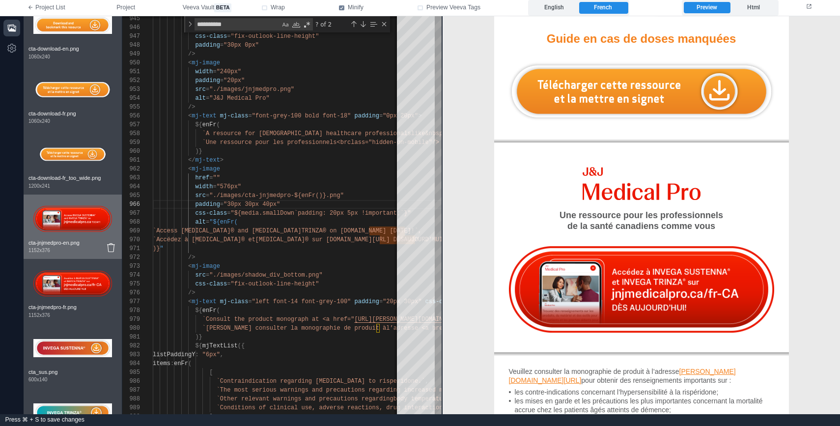
scroll to position [2396, 0]
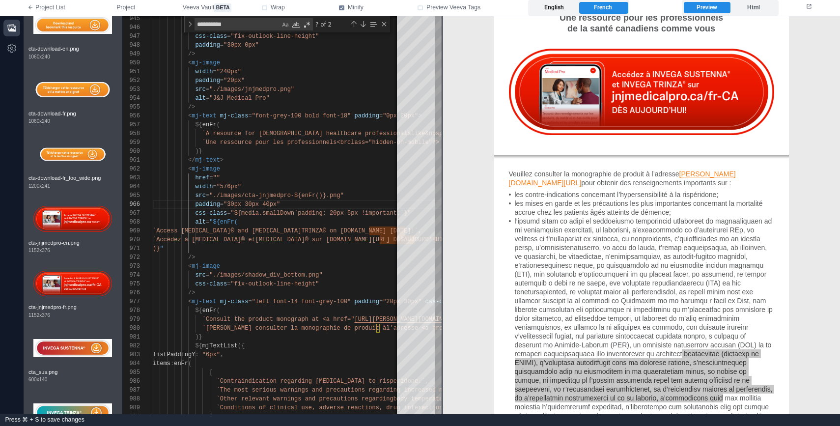
click at [556, 8] on label "English" at bounding box center [554, 8] width 49 height 12
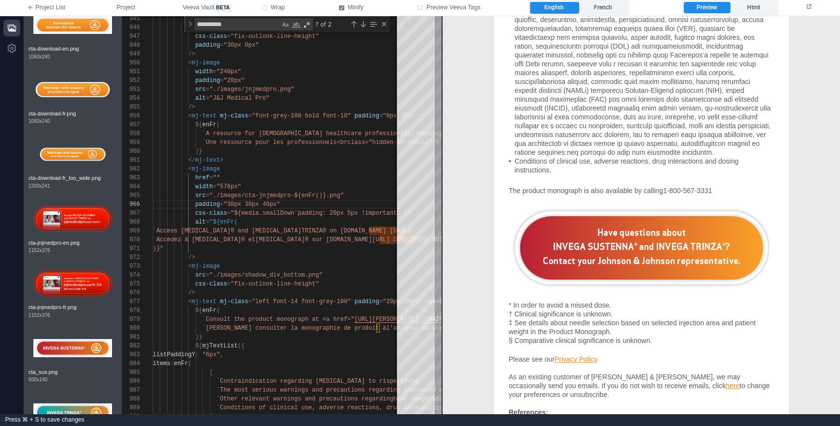
scroll to position [2602, 0]
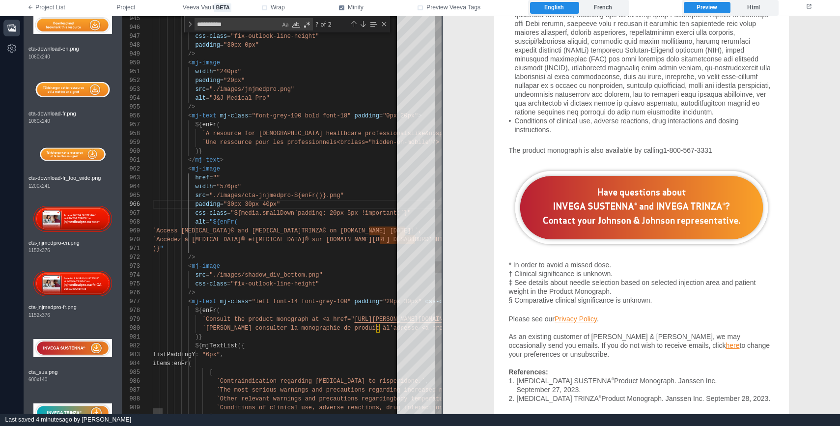
type textarea "**********"
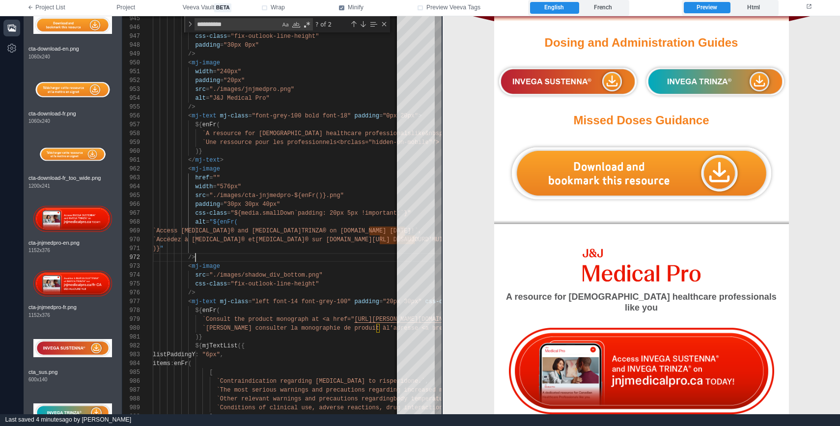
scroll to position [2158, 0]
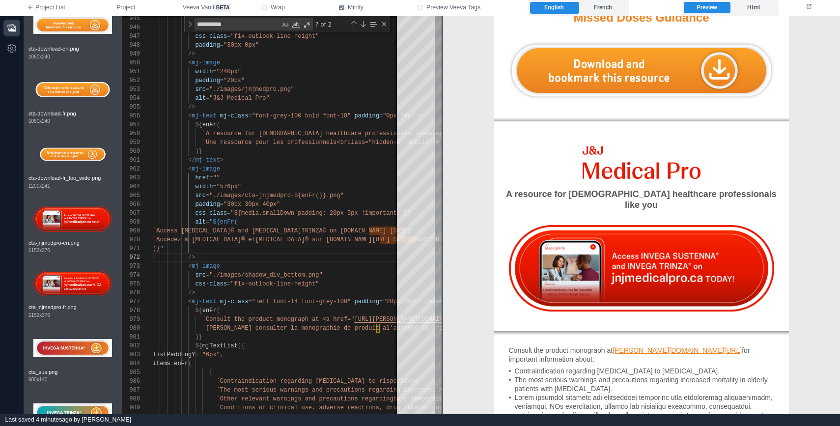
click at [622, 14] on div "English French" at bounding box center [579, 8] width 102 height 16
click at [617, 7] on label "French" at bounding box center [603, 8] width 49 height 12
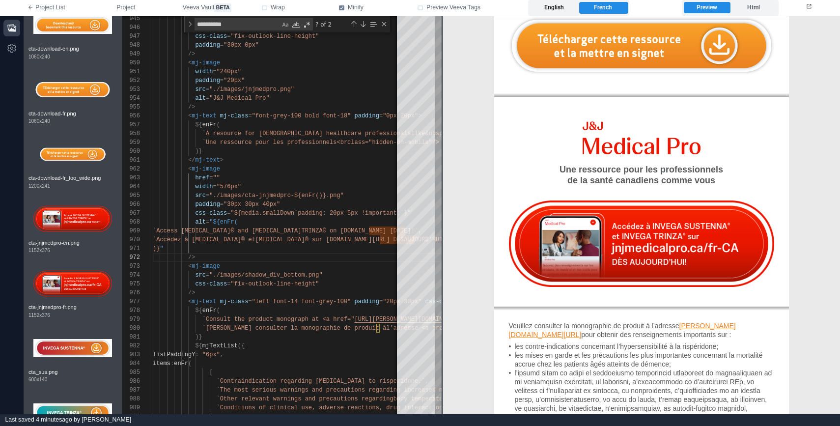
click at [551, 8] on label "English" at bounding box center [554, 8] width 49 height 12
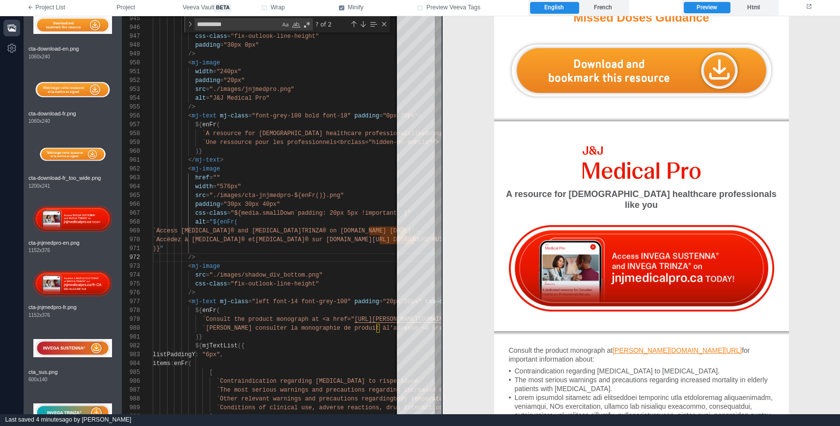
drag, startPoint x: 584, startPoint y: 8, endPoint x: 577, endPoint y: 9, distance: 7.4
click at [584, 8] on label "French" at bounding box center [603, 8] width 49 height 12
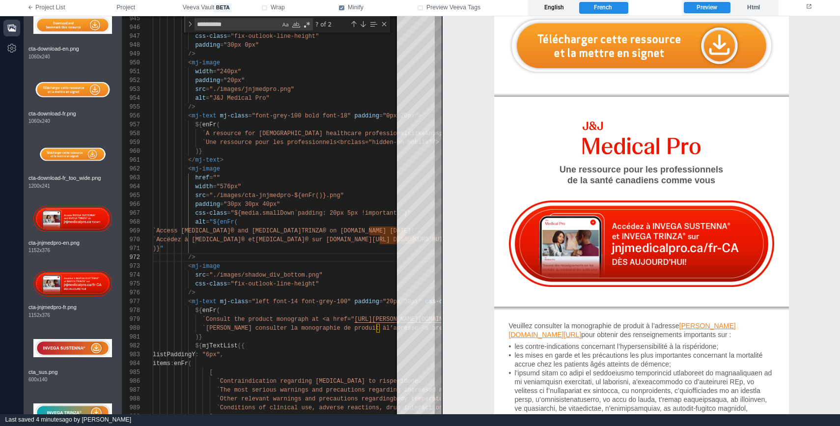
click at [559, 9] on label "English" at bounding box center [554, 8] width 49 height 12
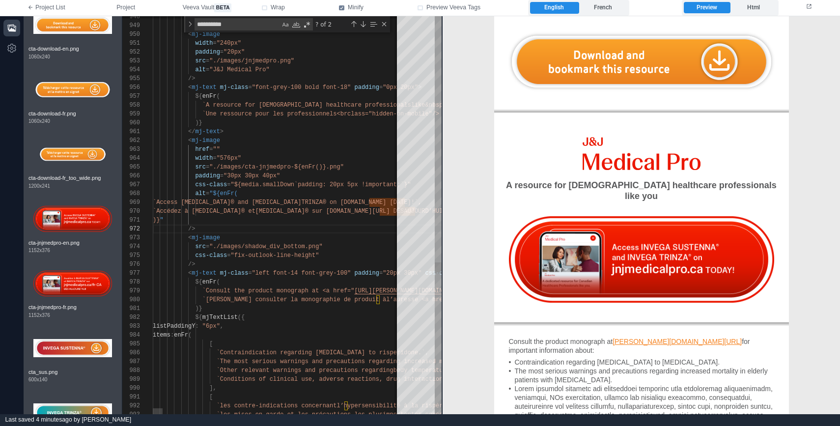
scroll to position [9, 43]
